Goal: Navigation & Orientation: Find specific page/section

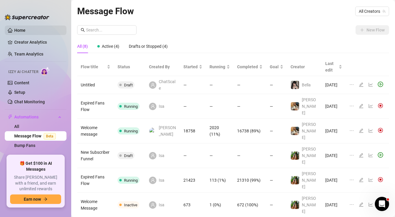
click at [26, 29] on link "Home" at bounding box center [19, 30] width 11 height 5
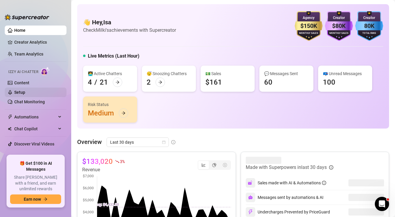
scroll to position [4, 0]
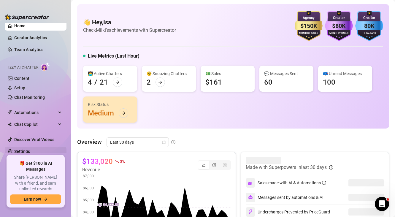
click at [30, 149] on link "Settings" at bounding box center [22, 151] width 16 height 5
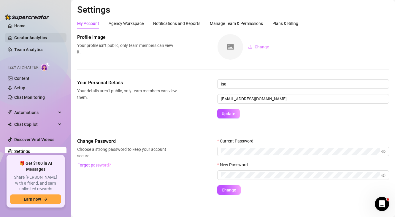
click at [35, 39] on link "Creator Analytics" at bounding box center [37, 37] width 47 height 9
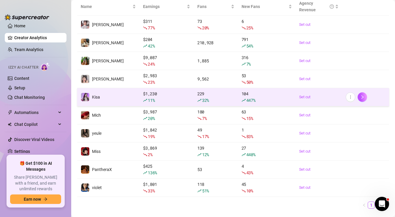
scroll to position [101, 0]
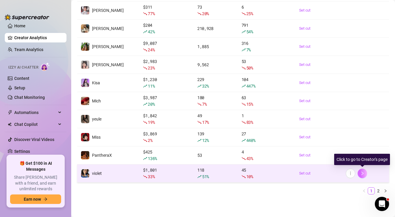
click at [364, 174] on icon "right" at bounding box center [362, 173] width 4 height 4
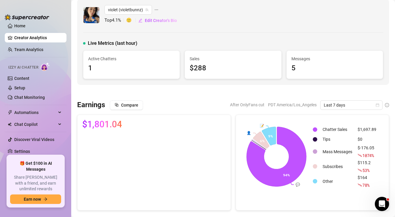
scroll to position [1, 0]
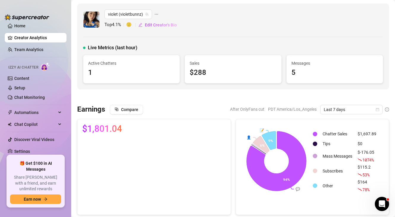
click at [157, 14] on icon "ellipsis" at bounding box center [156, 14] width 4 height 4
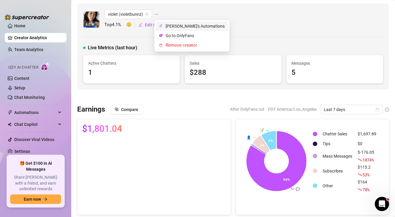
click at [170, 26] on span "[PERSON_NAME]'s Automations" at bounding box center [195, 26] width 59 height 7
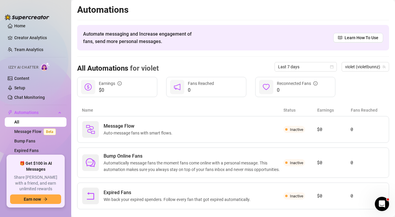
click at [19, 121] on link "All" at bounding box center [16, 122] width 5 height 5
